Goal: Task Accomplishment & Management: Complete application form

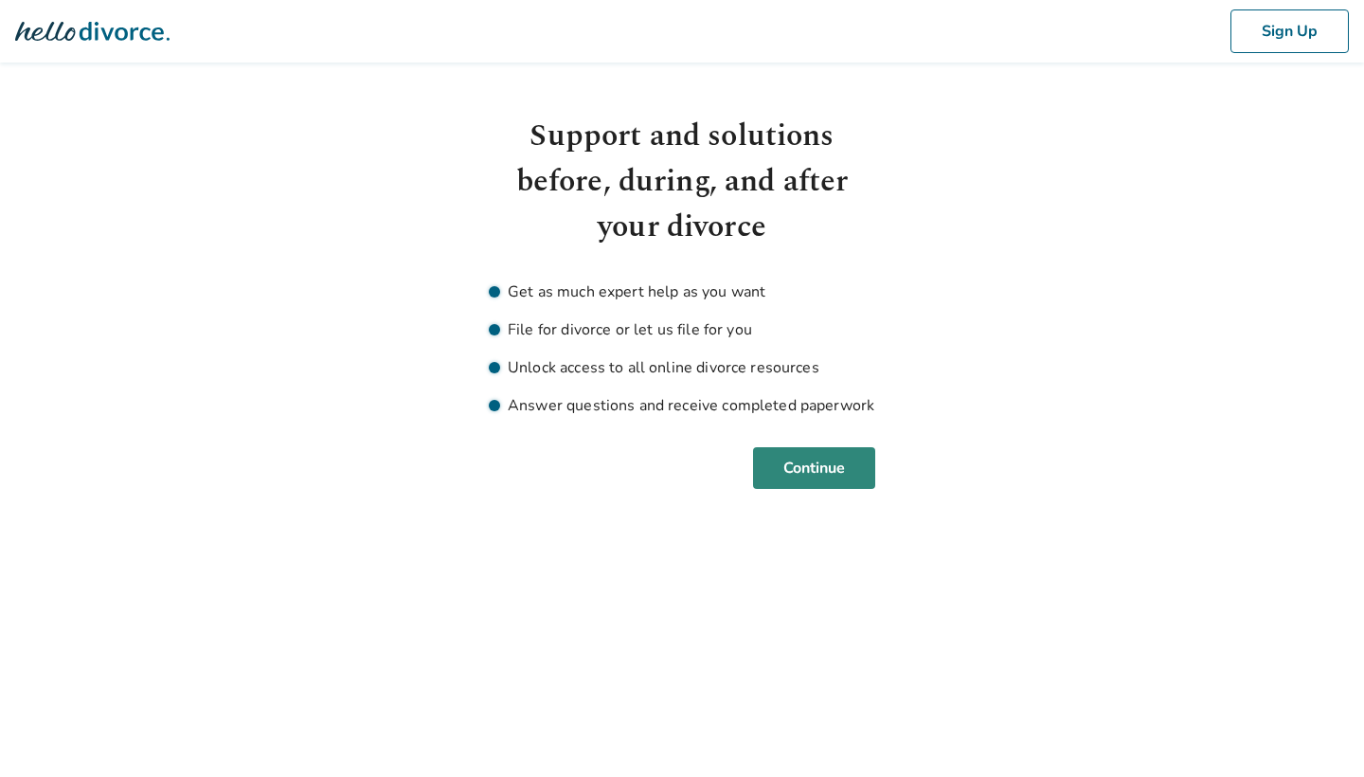
click at [814, 473] on button "Continue" at bounding box center [814, 468] width 122 height 42
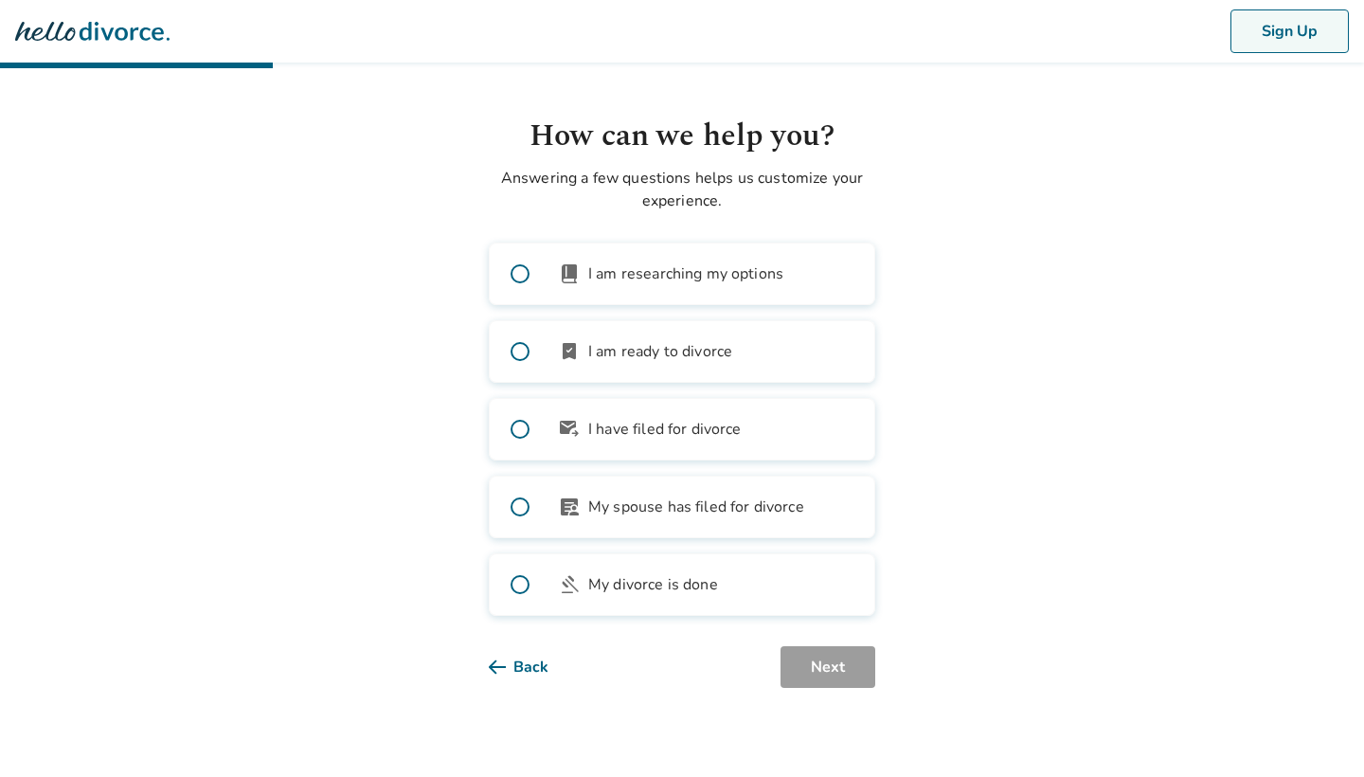
click at [1269, 36] on button "Sign Up" at bounding box center [1290, 31] width 118 height 44
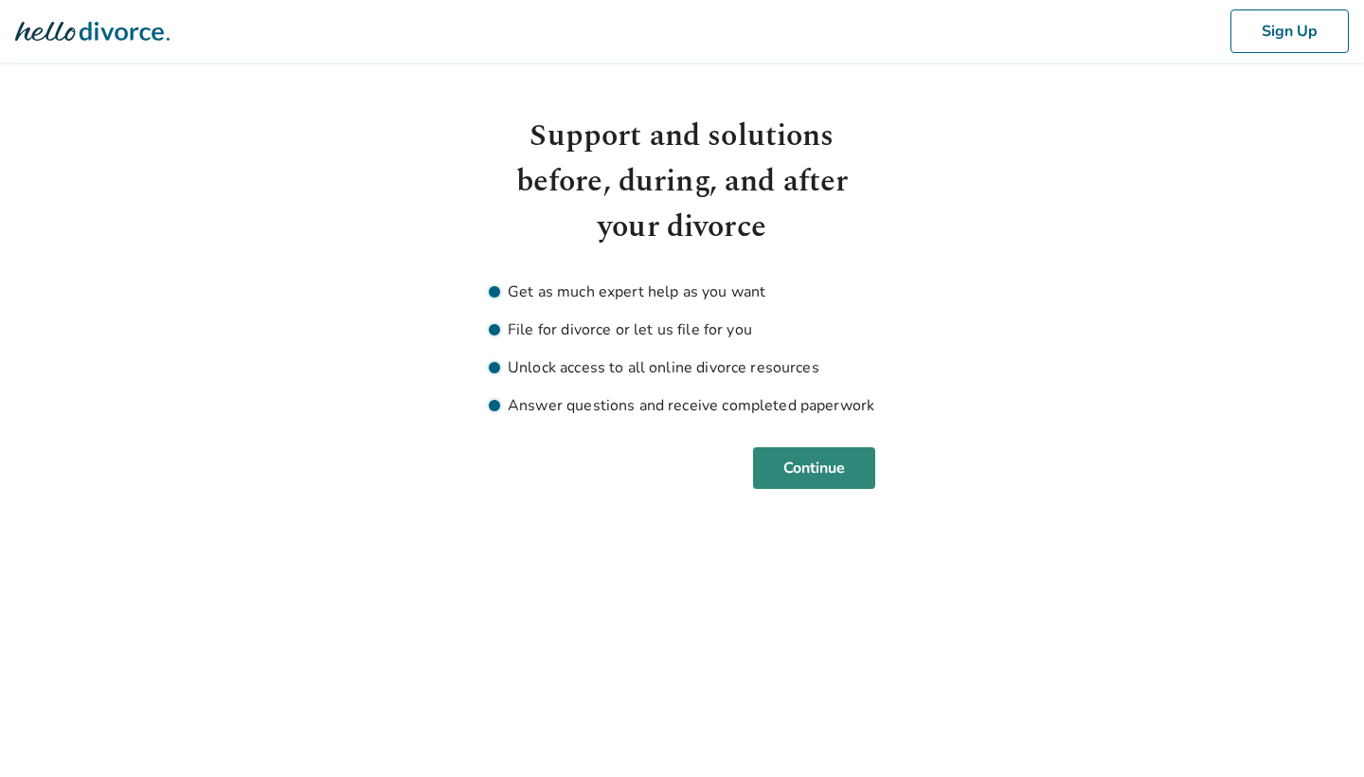
click at [801, 469] on button "Continue" at bounding box center [814, 468] width 122 height 42
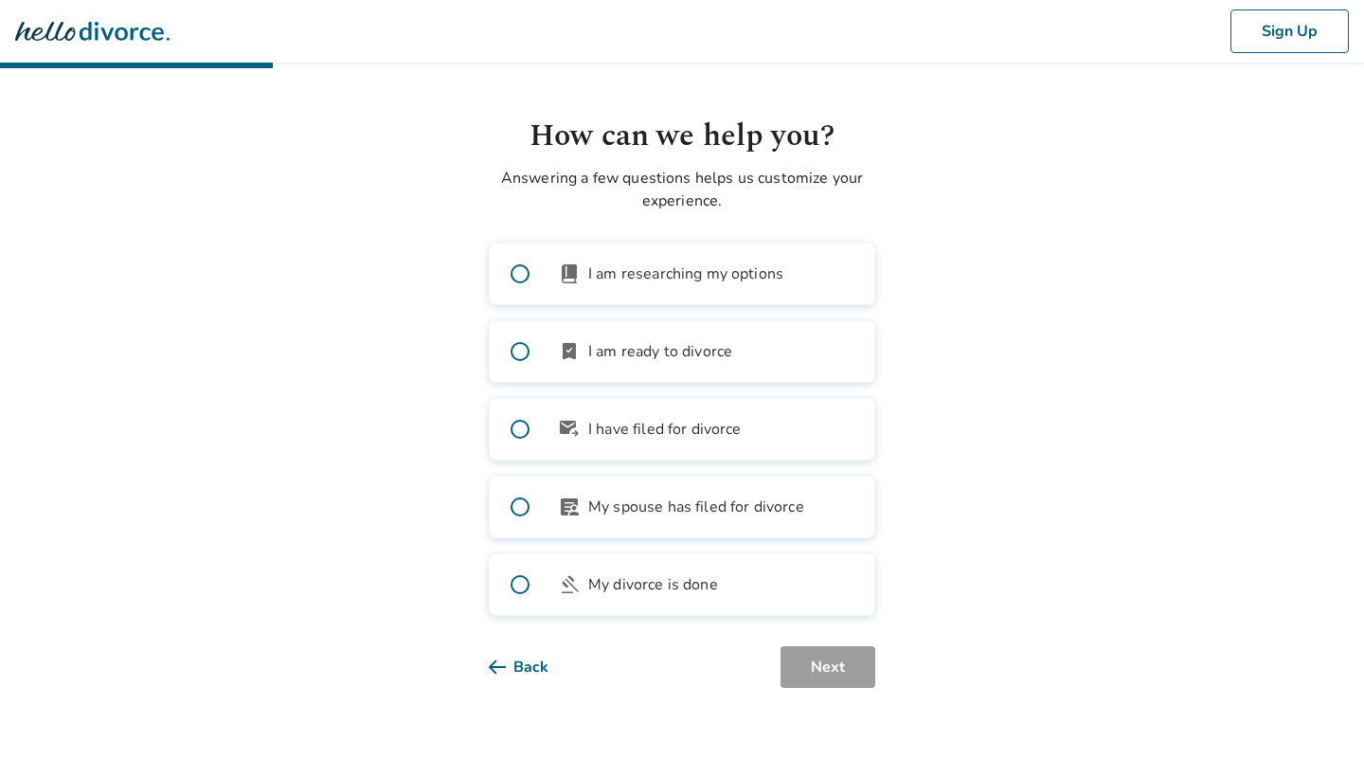
click at [526, 505] on span at bounding box center [520, 507] width 61 height 61
click at [830, 667] on button "Next" at bounding box center [828, 667] width 95 height 42
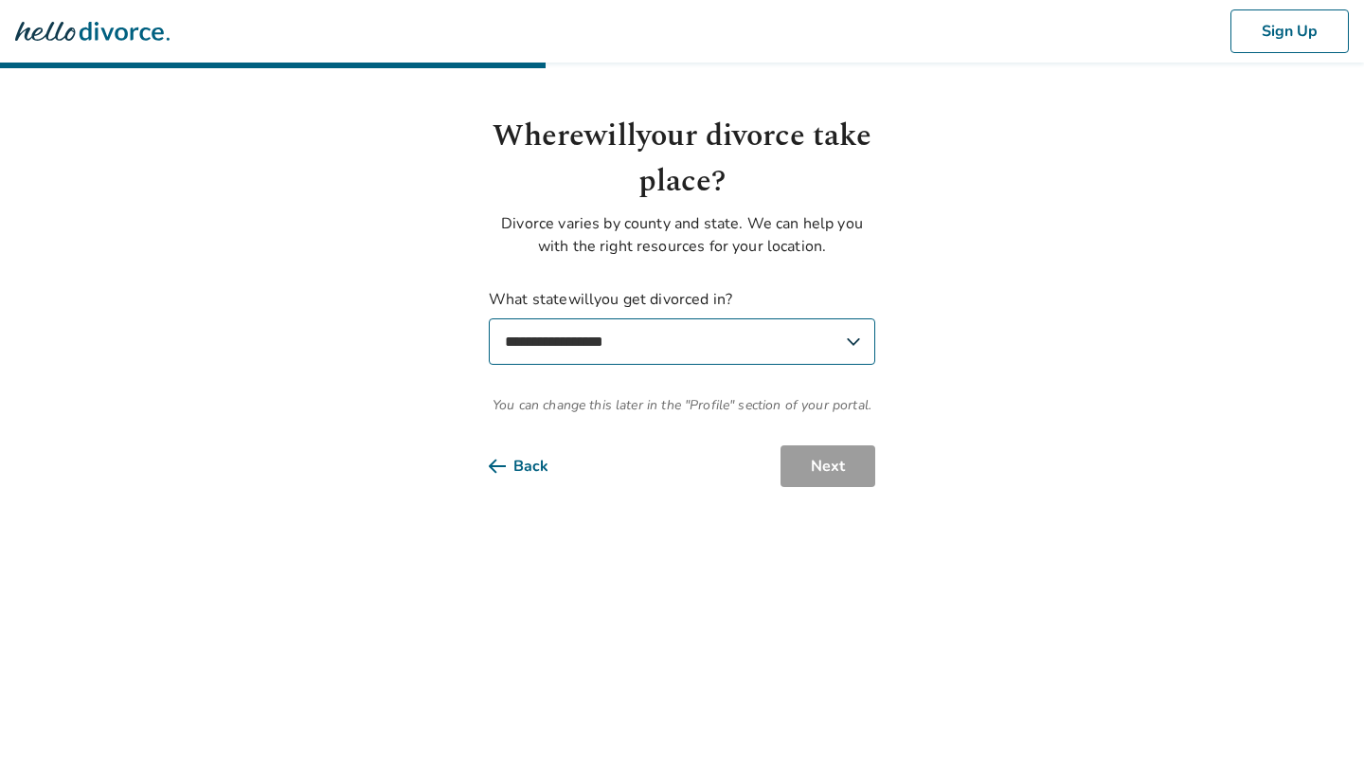
select select "**"
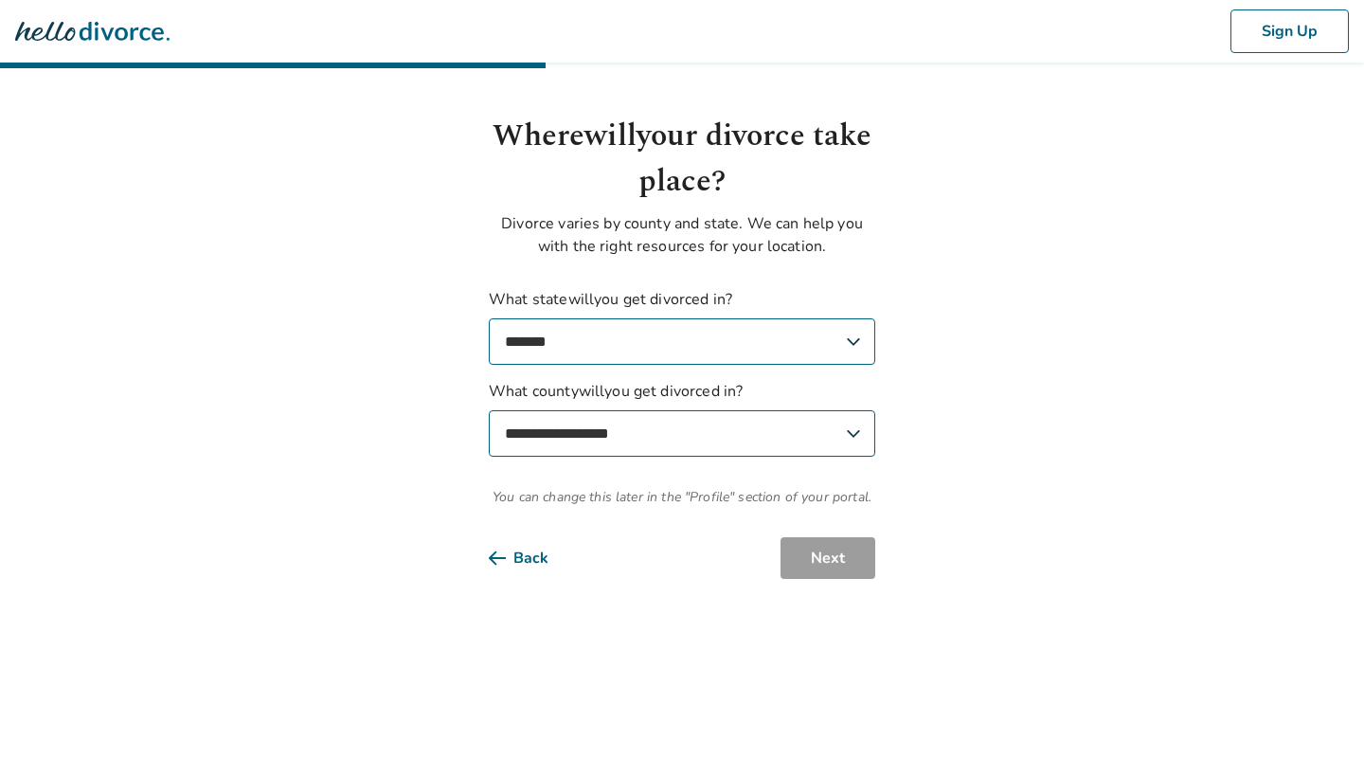
select select "**********"
click at [828, 562] on button "Next" at bounding box center [828, 558] width 95 height 42
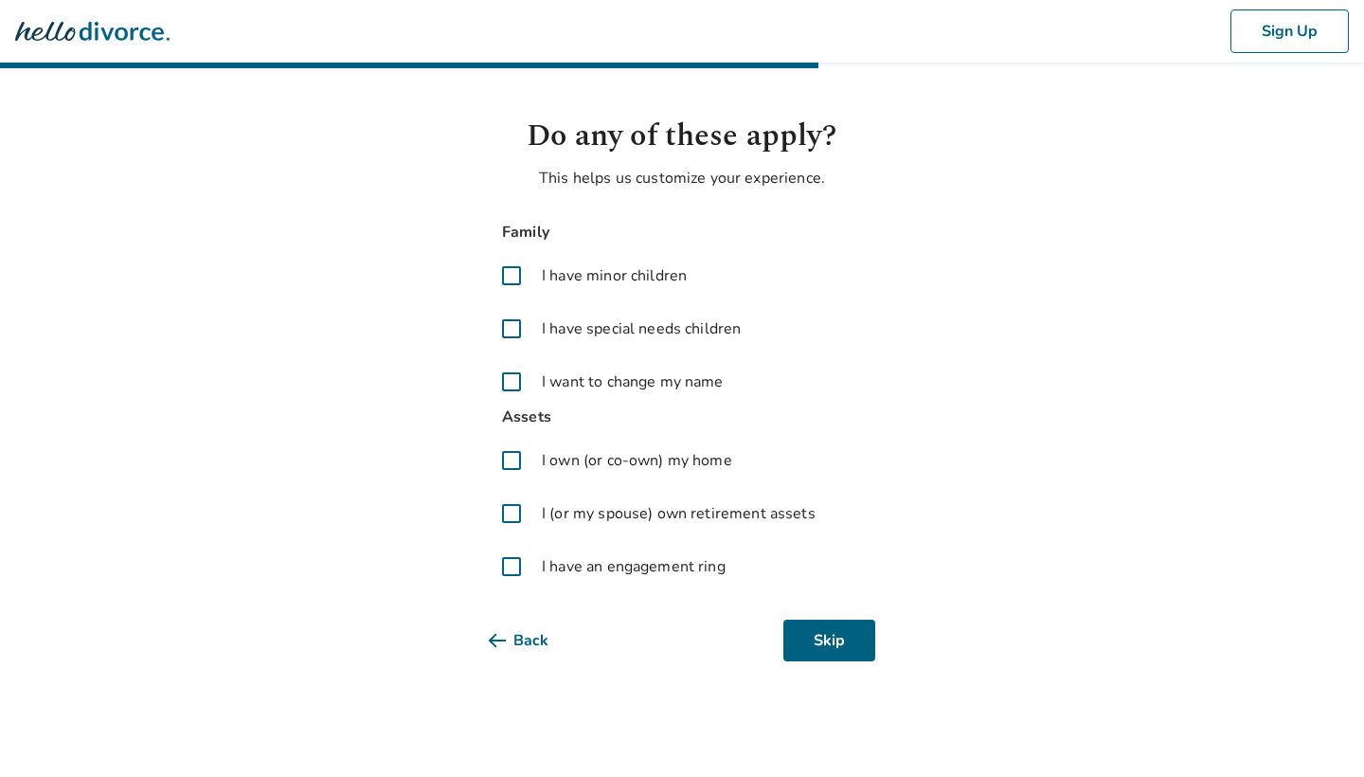
click at [512, 458] on span at bounding box center [511, 460] width 45 height 45
click at [516, 515] on span at bounding box center [511, 513] width 45 height 45
click at [822, 637] on button "Next" at bounding box center [828, 641] width 95 height 42
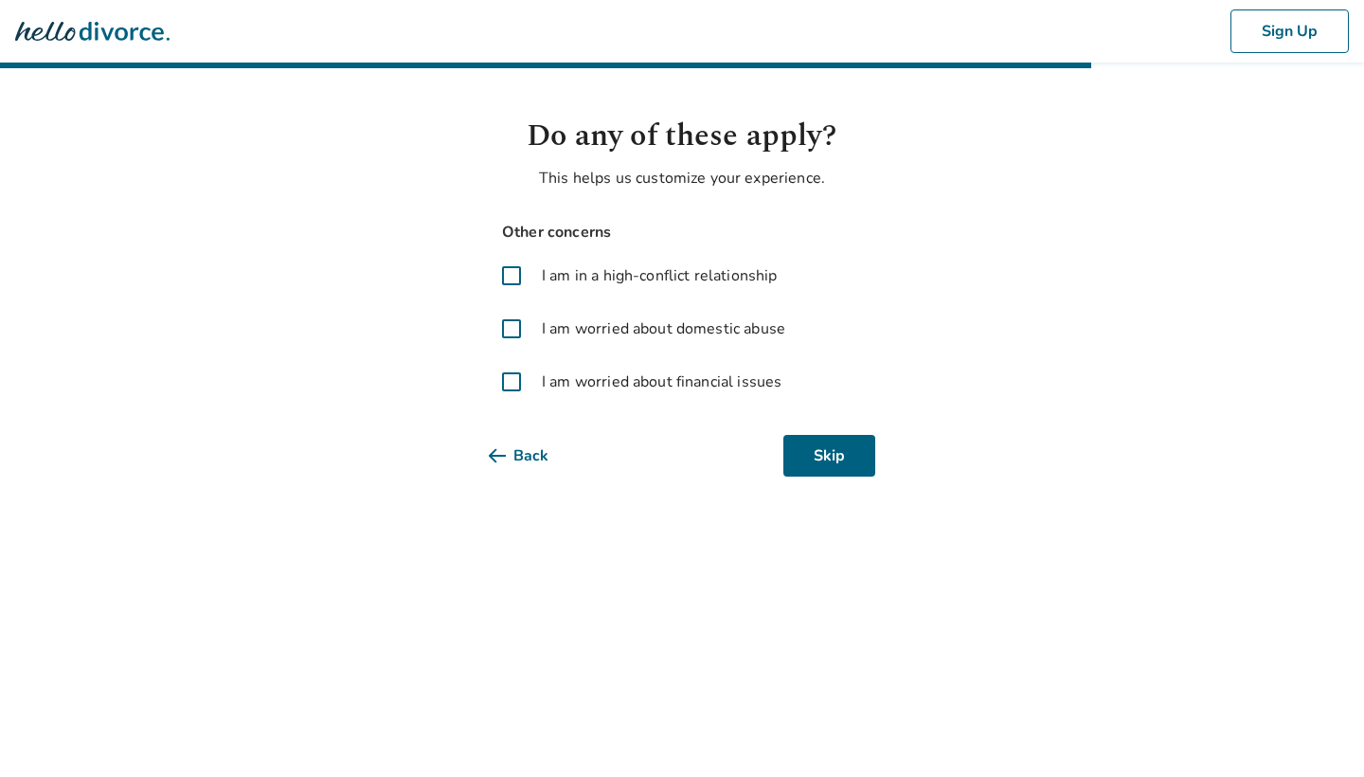
click at [513, 279] on span at bounding box center [511, 275] width 45 height 45
click at [840, 459] on button "Next" at bounding box center [828, 456] width 95 height 42
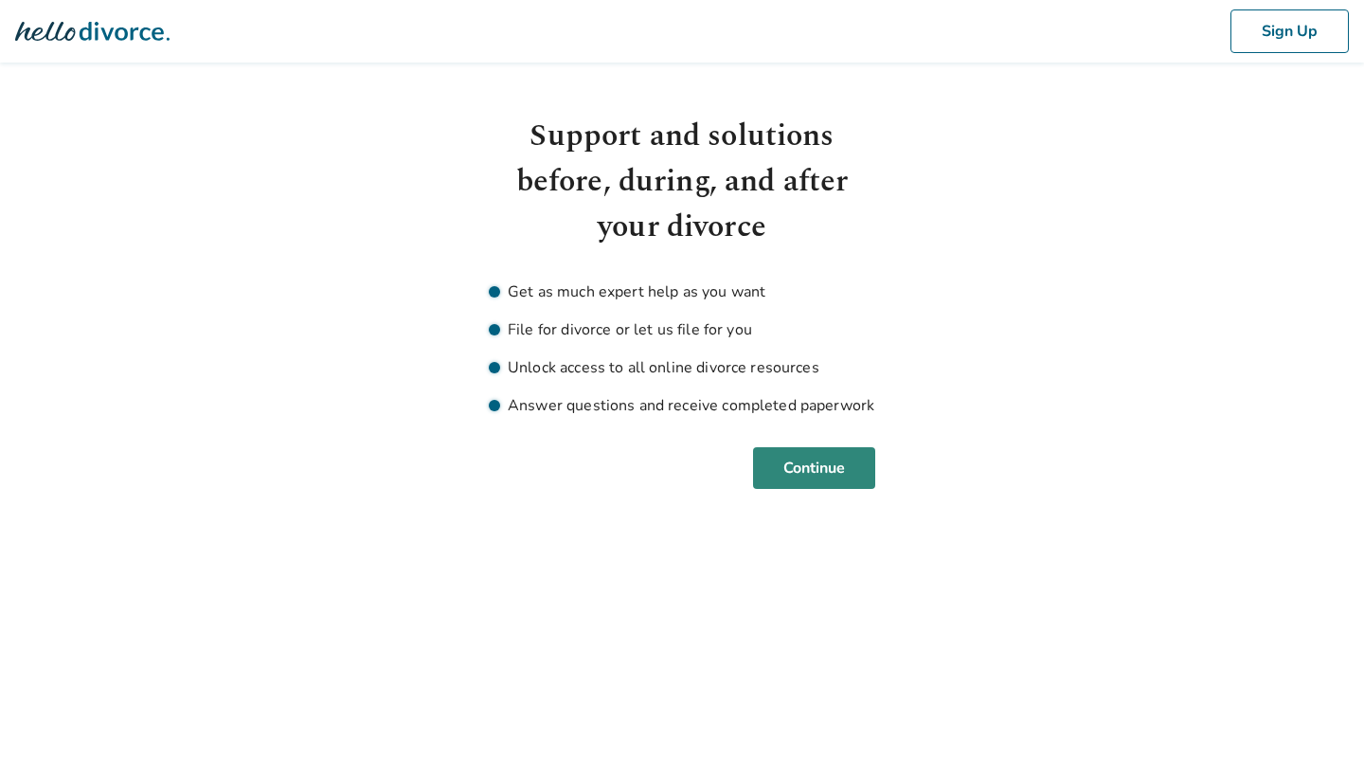
click at [801, 464] on button "Continue" at bounding box center [814, 468] width 122 height 42
click at [822, 459] on button "Continue" at bounding box center [814, 468] width 122 height 42
